Goal: Task Accomplishment & Management: Use online tool/utility

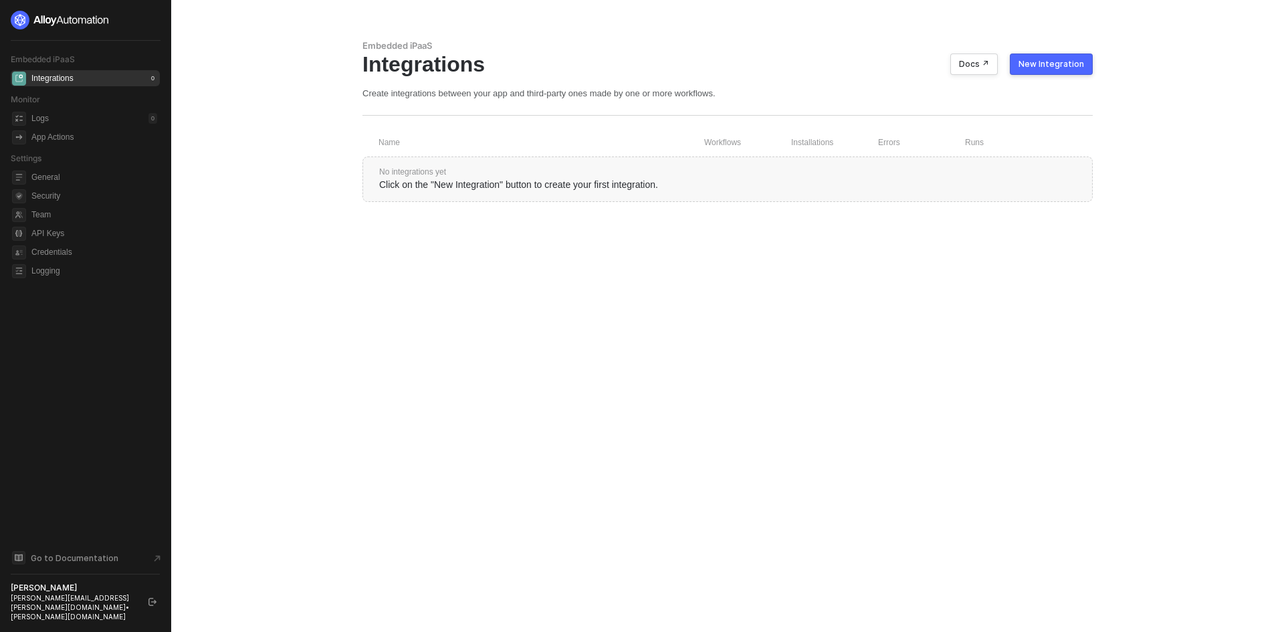
click at [117, 225] on ul "General Security Team API Keys Credentials Logging" at bounding box center [85, 224] width 149 height 115
click at [117, 219] on span "Team" at bounding box center [94, 215] width 126 height 16
click at [1053, 61] on div "New Integration" at bounding box center [1052, 64] width 66 height 11
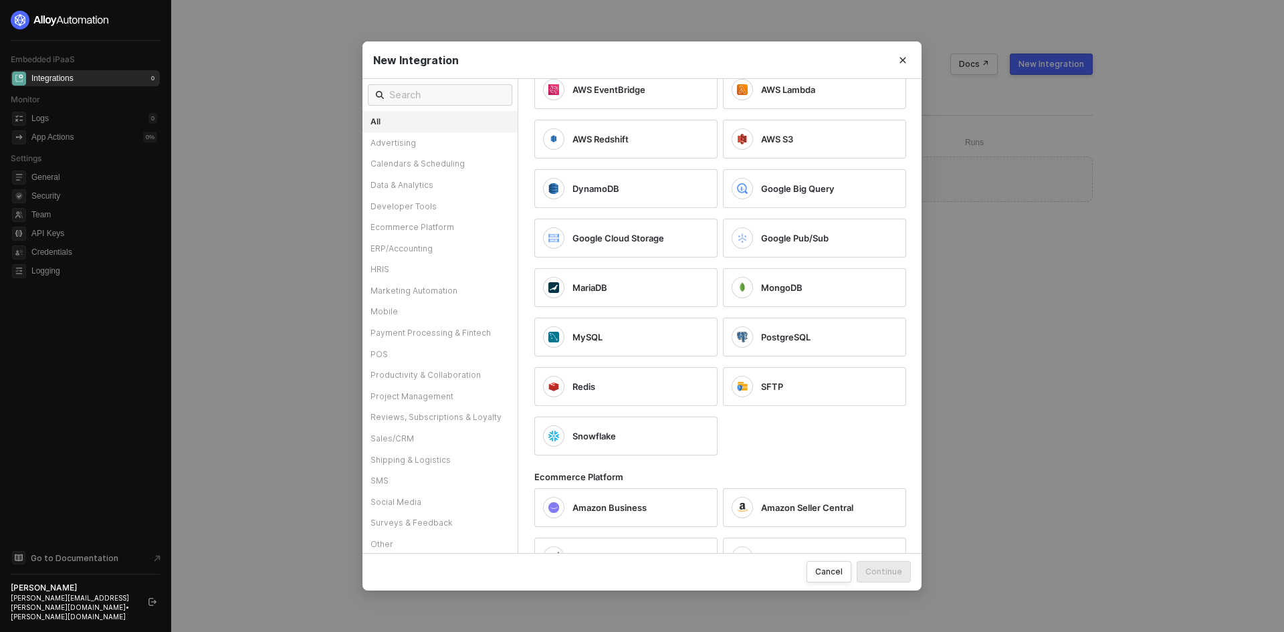
scroll to position [803, 0]
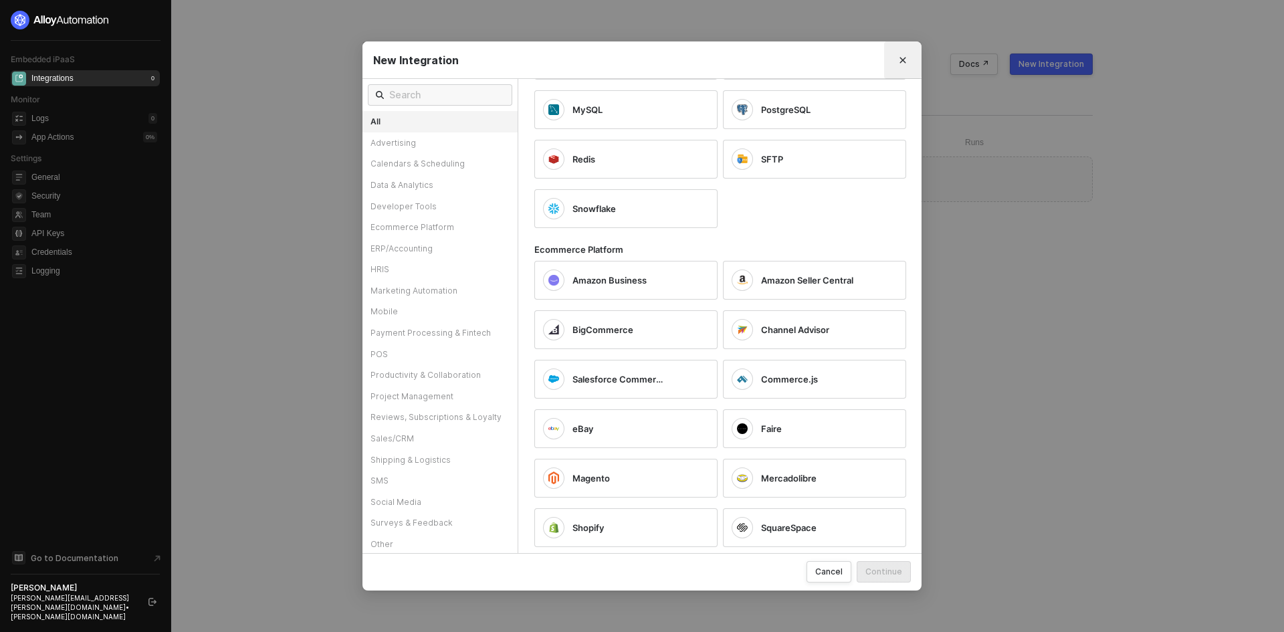
click at [903, 52] on button "Close" at bounding box center [902, 60] width 21 height 21
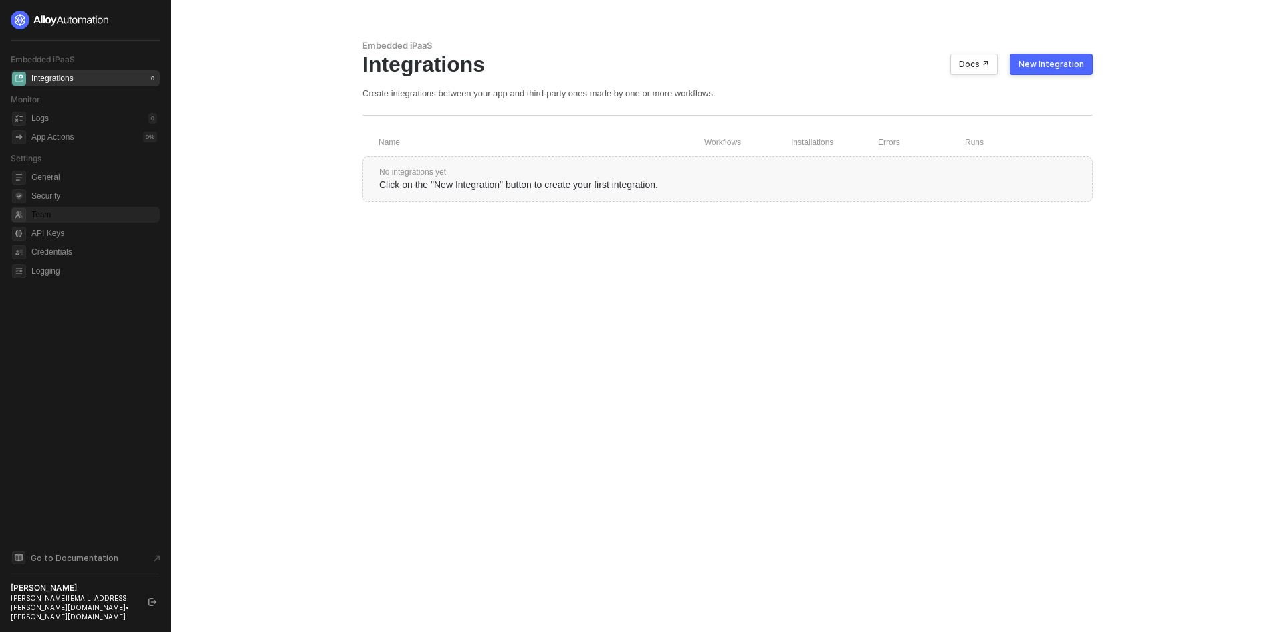
click at [67, 217] on span "Team" at bounding box center [94, 215] width 126 height 16
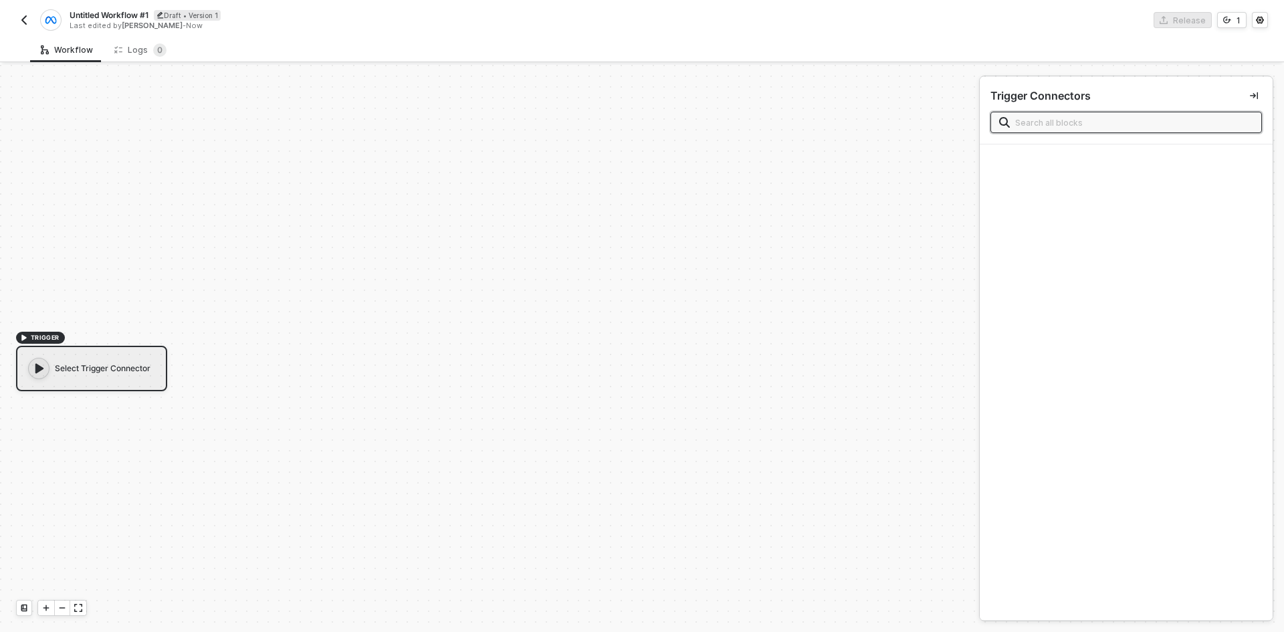
scroll to position [25, 0]
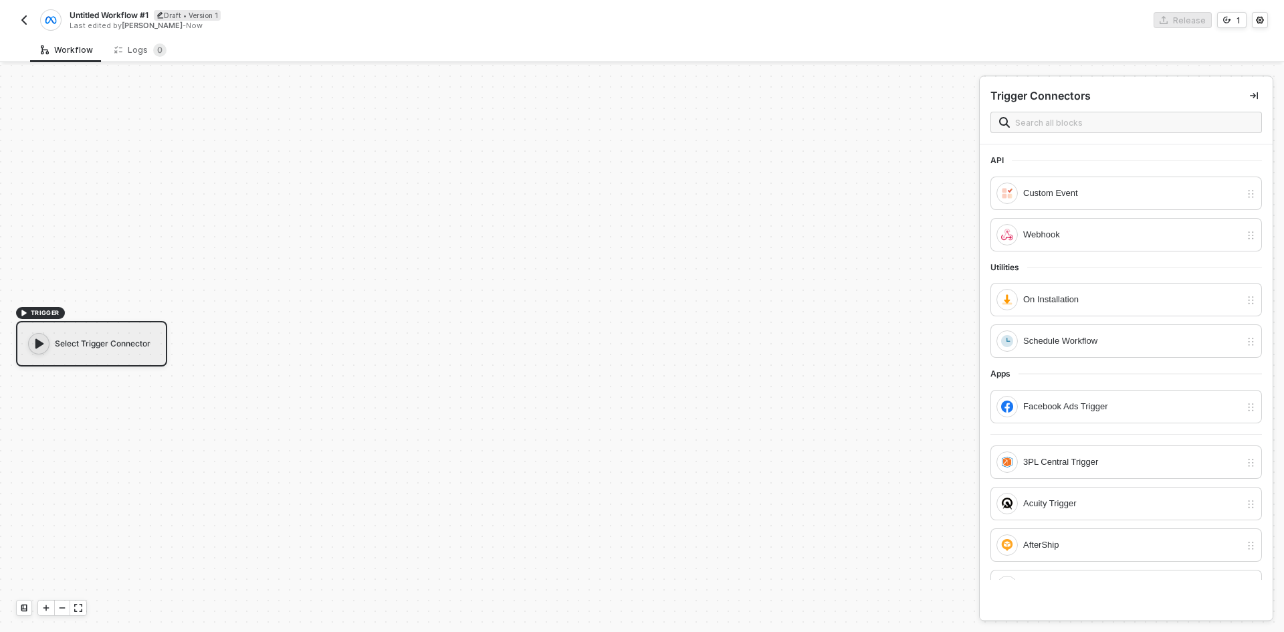
click at [25, 31] on div "Untitled Workflow #1 Draft • Version 1 Last edited by Zack Morrison - Now Relea…" at bounding box center [642, 18] width 1252 height 37
click at [23, 29] on div "Untitled Workflow #1 Draft • Version 1 Last edited by Zack Morrison - Now" at bounding box center [329, 19] width 626 height 21
click at [23, 27] on button "button" at bounding box center [24, 20] width 16 height 16
